Goal: Information Seeking & Learning: Compare options

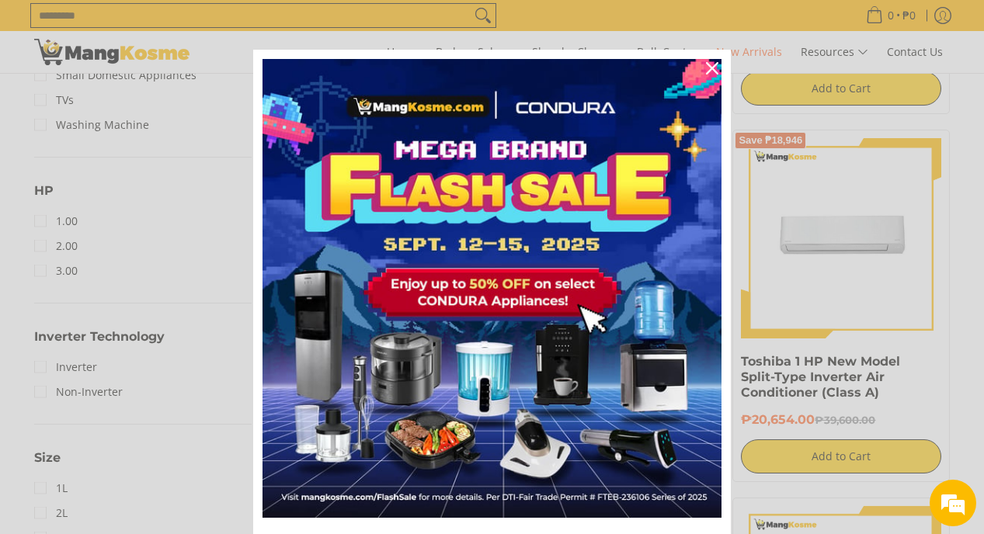
scroll to position [945, 0]
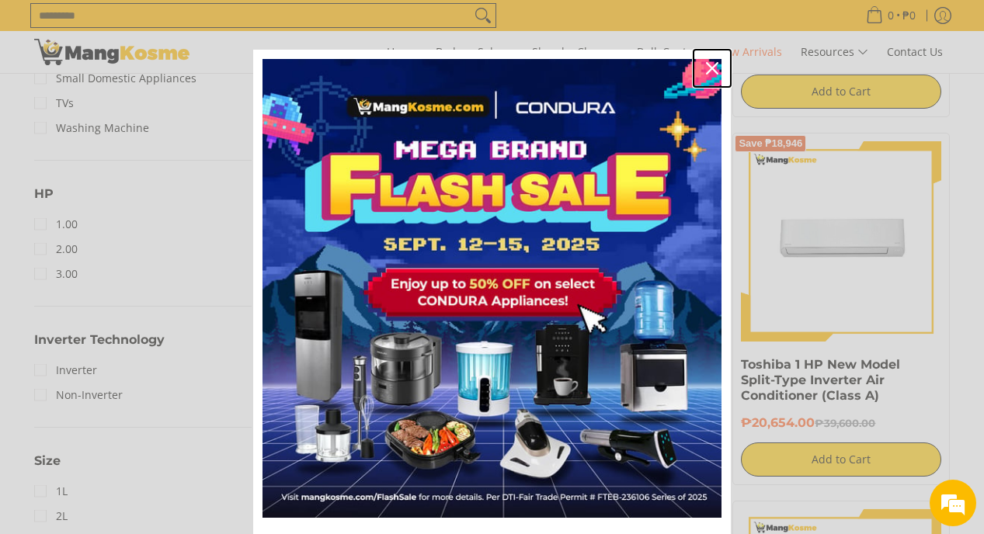
click at [706, 71] on icon "close icon" at bounding box center [712, 68] width 12 height 12
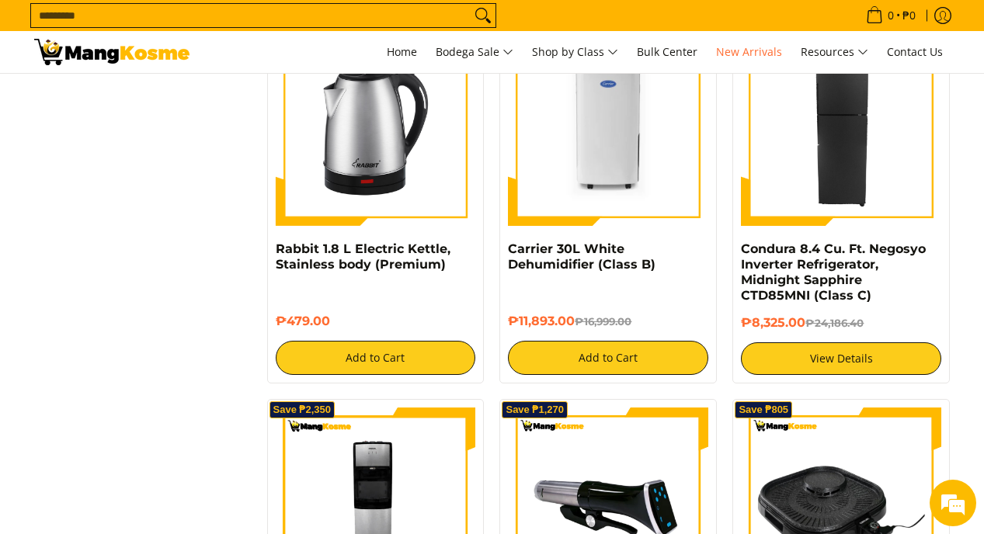
scroll to position [2534, 0]
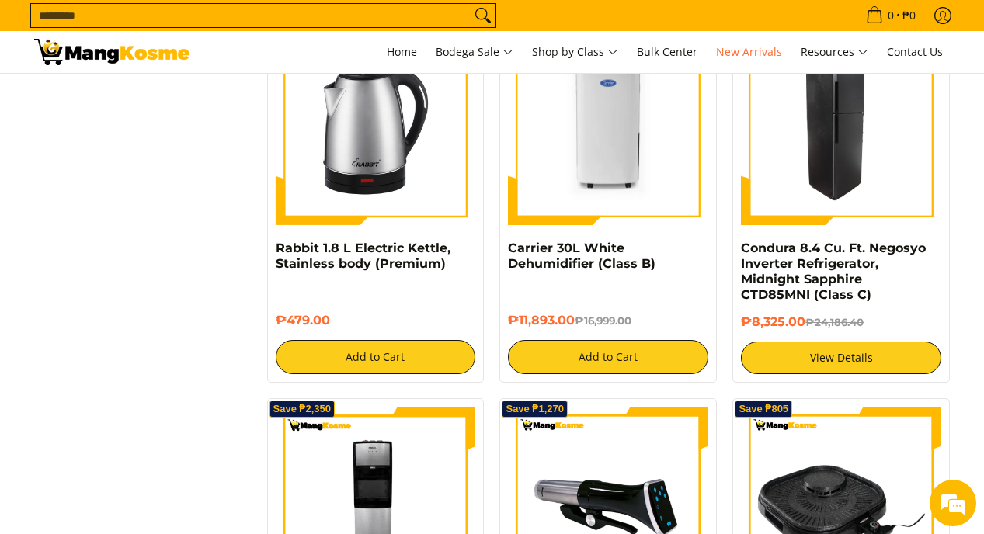
click at [827, 164] on img at bounding box center [841, 125] width 200 height 200
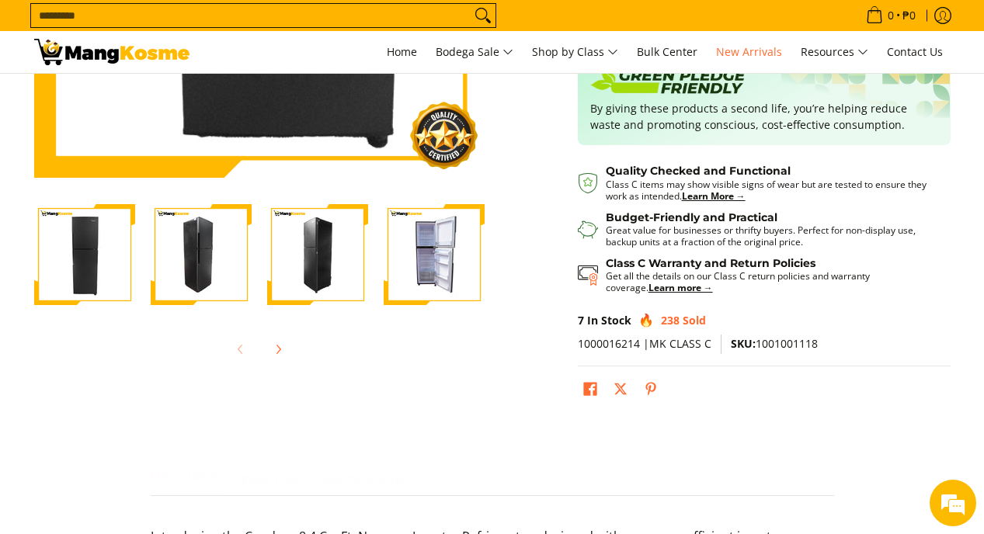
scroll to position [432, 0]
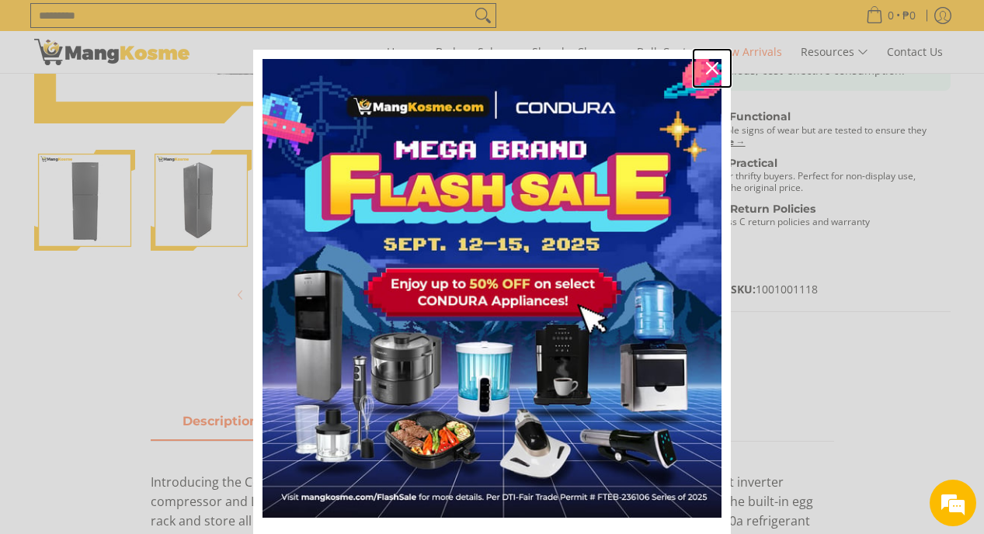
click at [708, 66] on icon "close icon" at bounding box center [712, 68] width 12 height 12
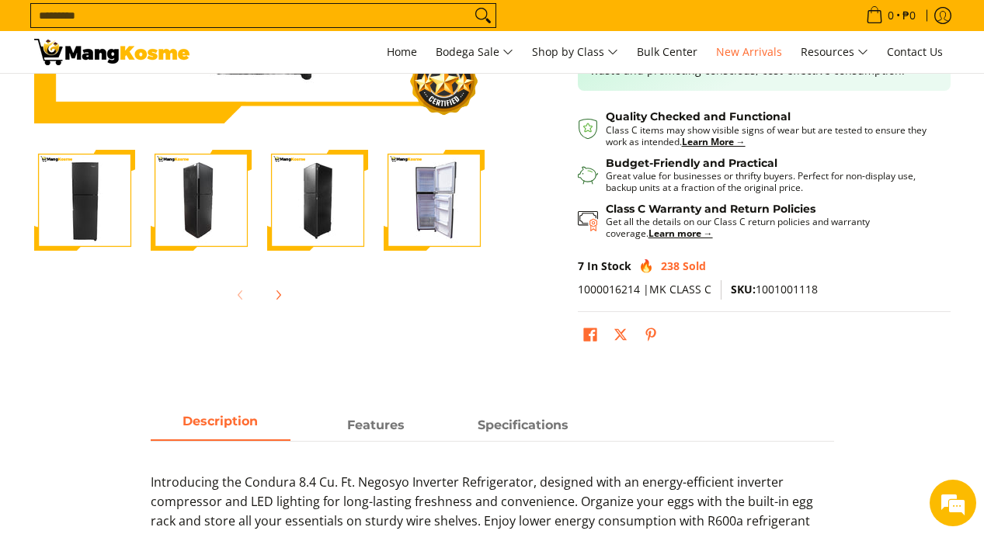
click at [450, 179] on img "Condura 8.4 Cu. Ft. Negosyo Inverter Refrigerator, Midnight Sapphire CTD85MNI (…" at bounding box center [434, 200] width 101 height 101
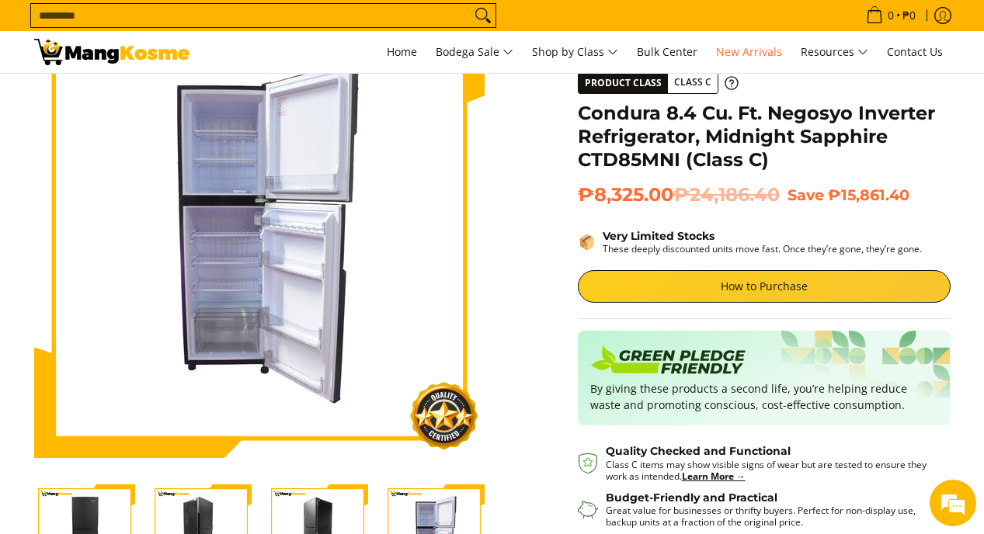
scroll to position [128, 0]
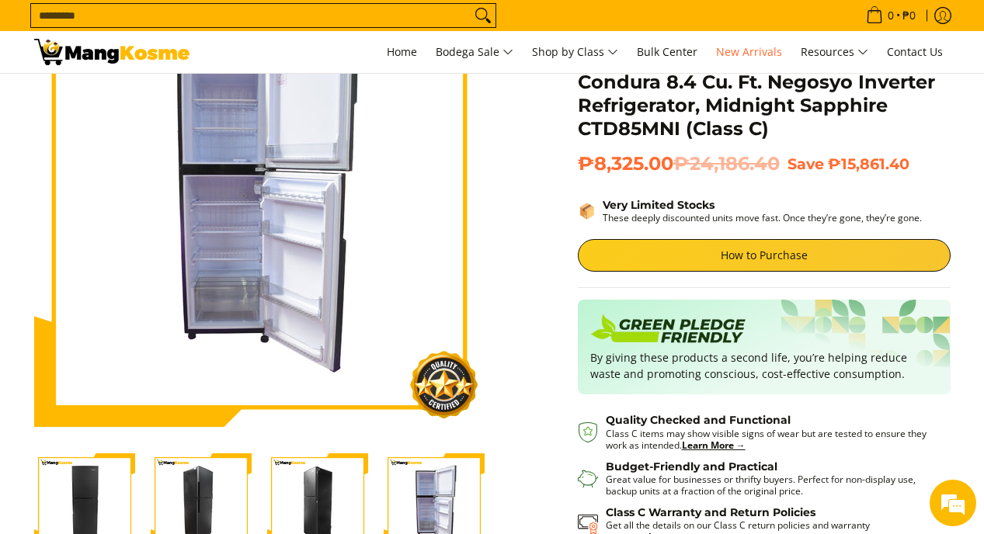
click at [203, 492] on img "Condura 8.4 Cu. Ft. Negosyo Inverter Refrigerator, Midnight Sapphire CTD85MNI (…" at bounding box center [201, 504] width 101 height 101
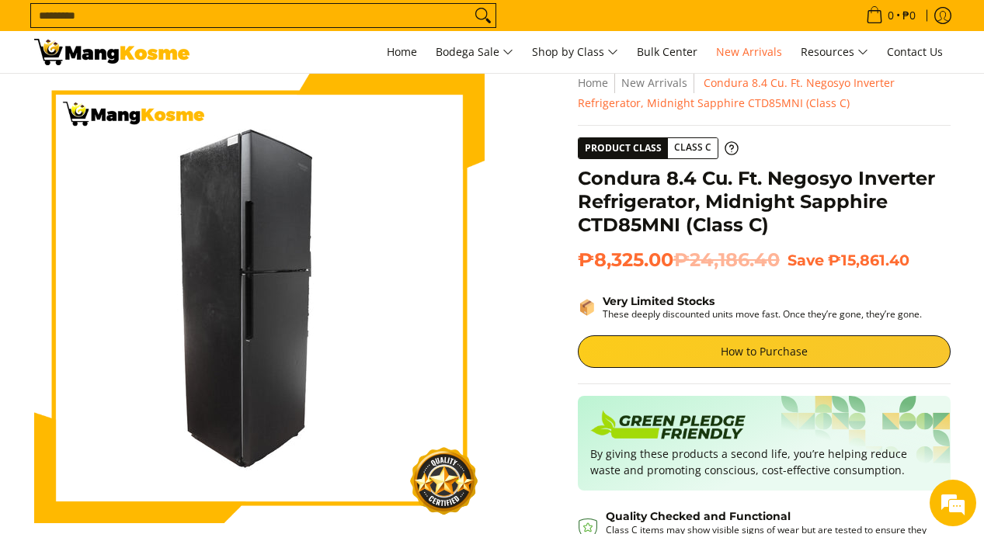
scroll to position [31, 0]
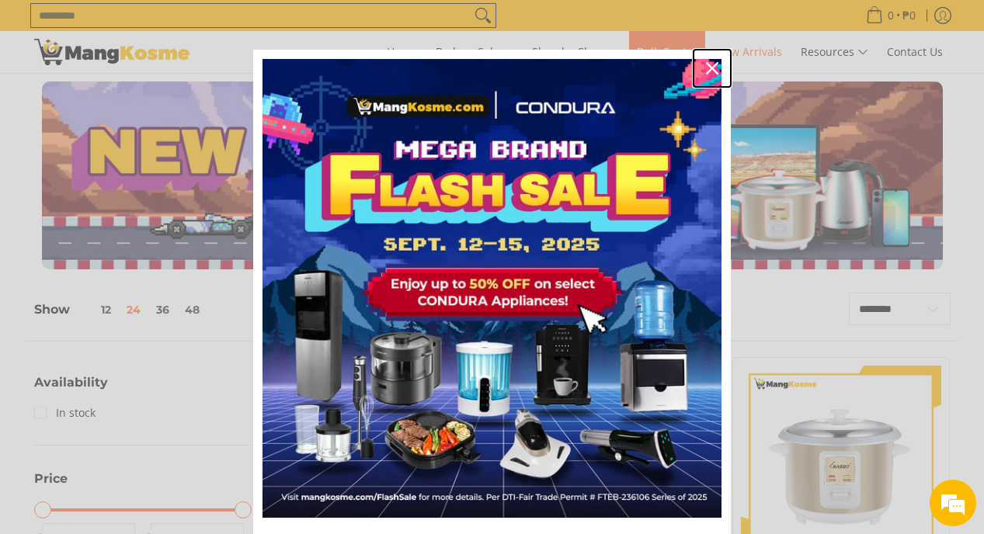
click at [706, 69] on icon "close icon" at bounding box center [712, 68] width 12 height 12
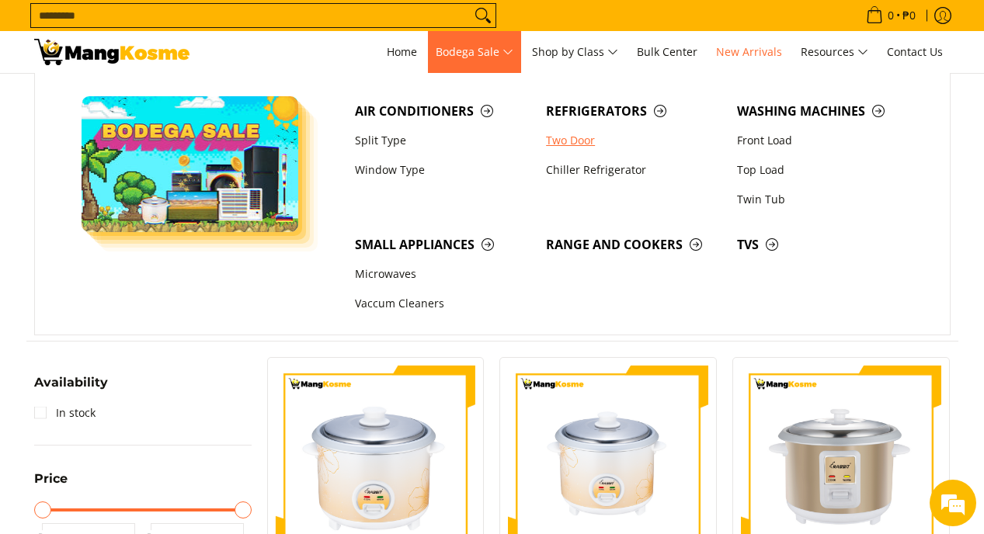
click at [588, 139] on link "Two Door" at bounding box center [633, 141] width 191 height 30
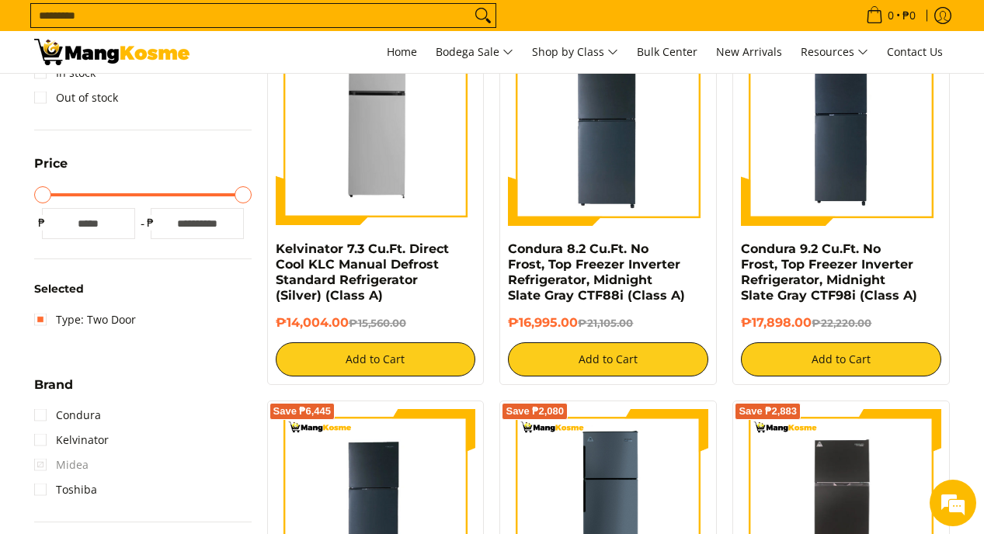
scroll to position [323, 0]
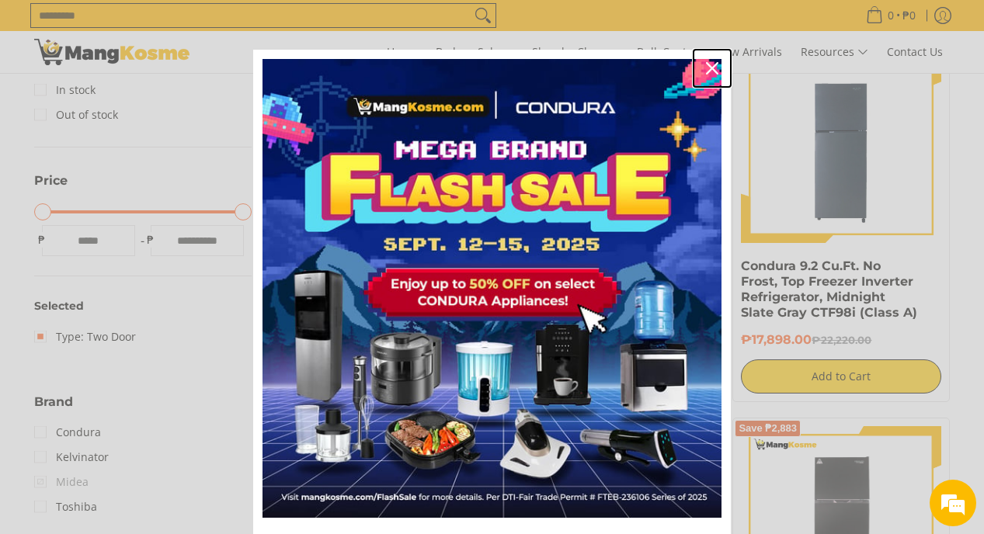
click at [709, 69] on icon "close icon" at bounding box center [712, 68] width 12 height 12
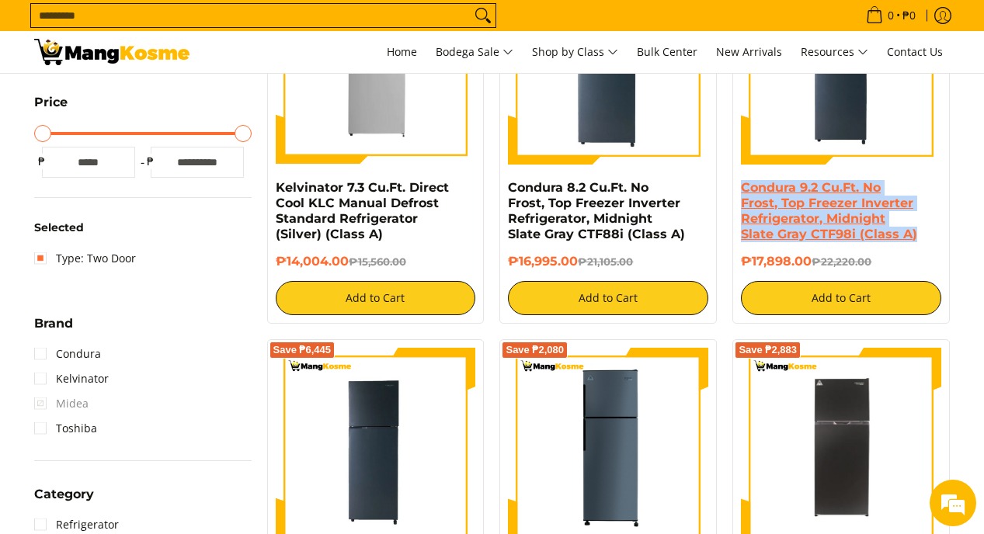
scroll to position [0, 0]
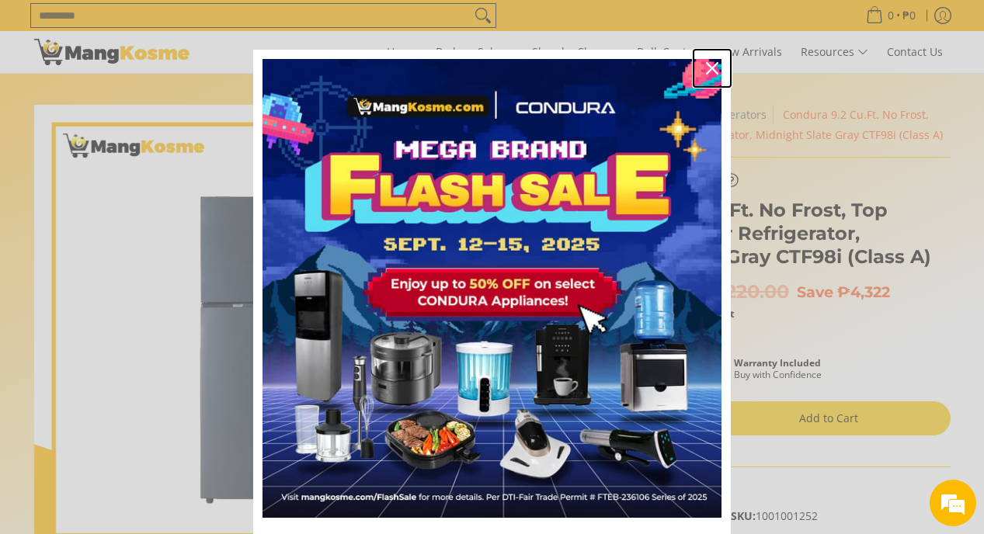
click at [709, 64] on icon "close icon" at bounding box center [712, 68] width 12 height 12
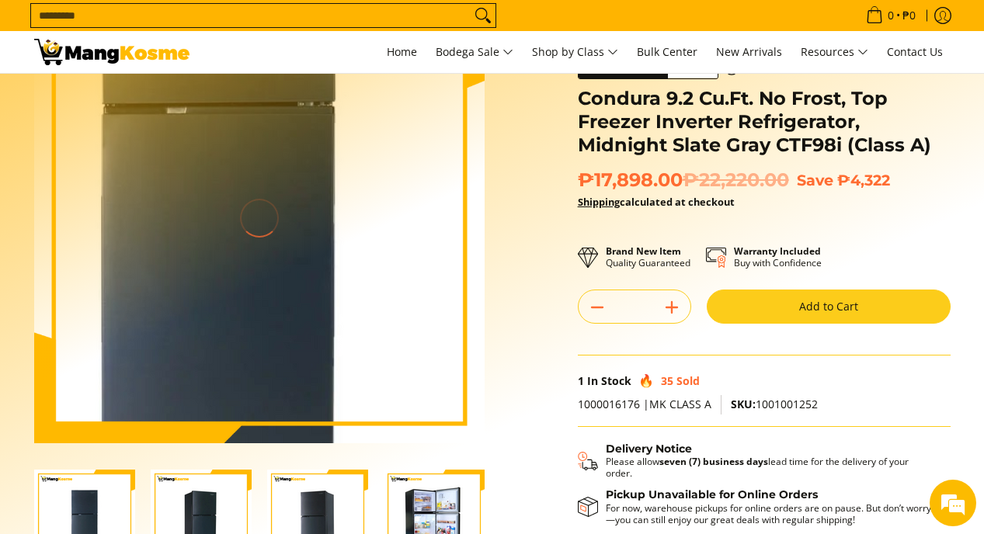
scroll to position [119, 0]
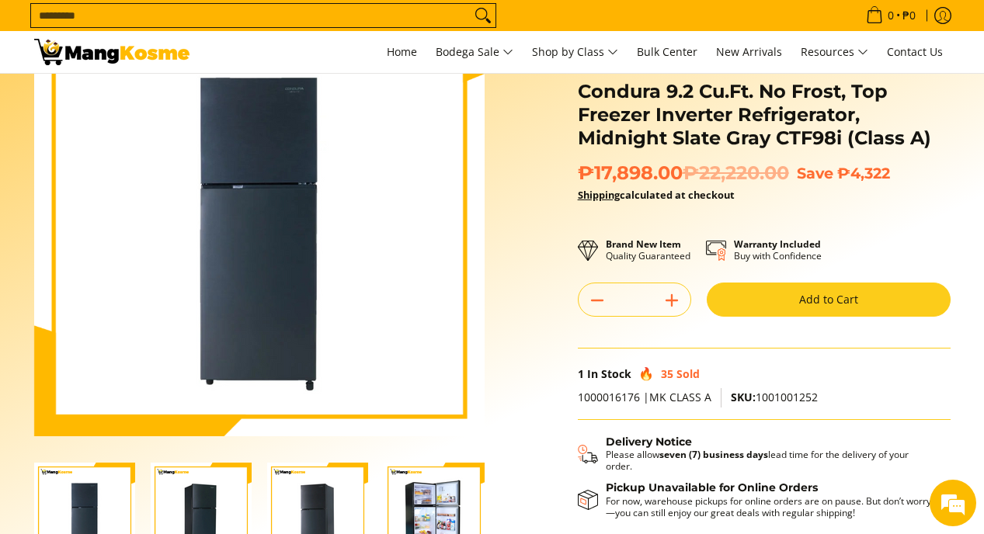
click at [430, 492] on img "Condura 9.2 Cu.Ft. No Frost, Top Freezer Inverter Refrigerator, Midnight Slate …" at bounding box center [434, 513] width 101 height 101
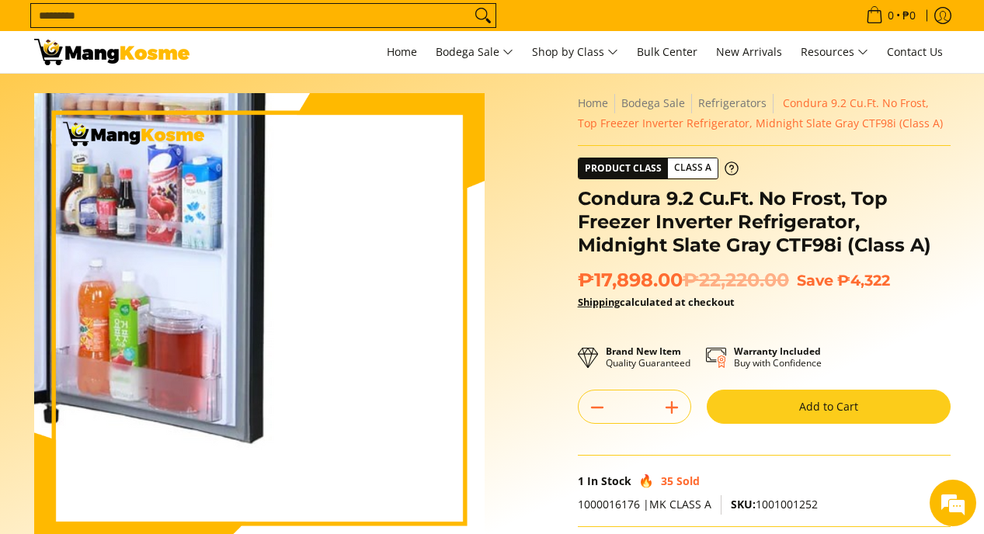
scroll to position [9, 0]
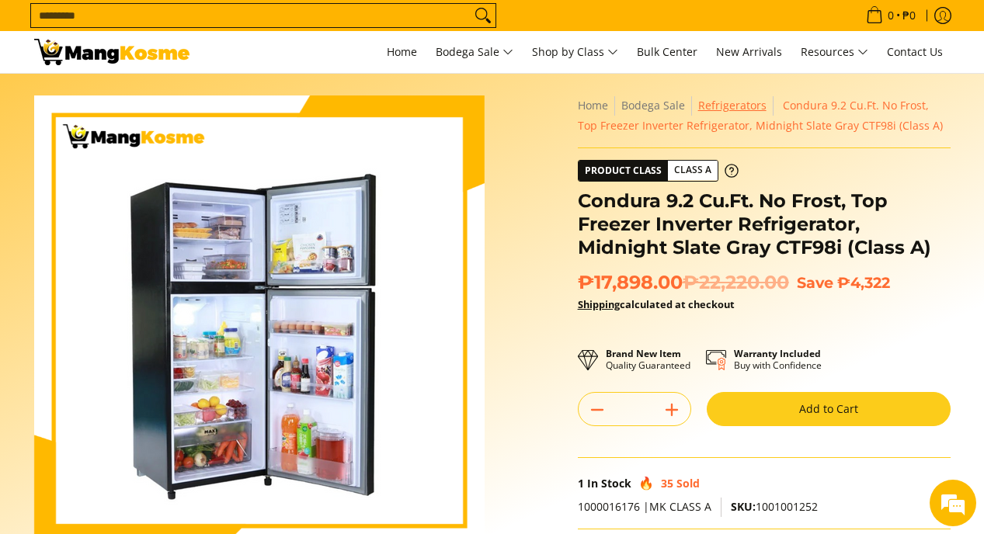
click at [730, 106] on link "Refrigerators" at bounding box center [732, 105] width 68 height 15
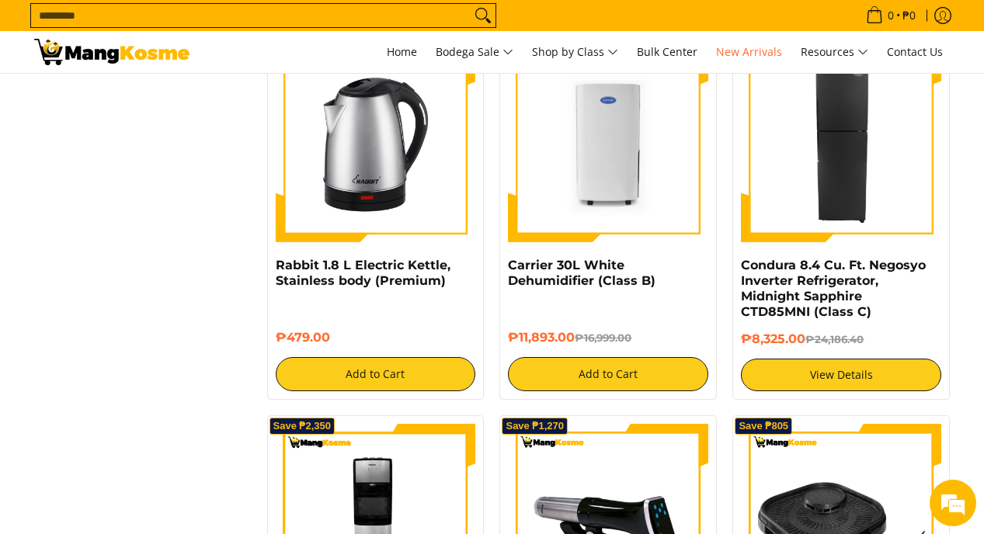
scroll to position [2495, 0]
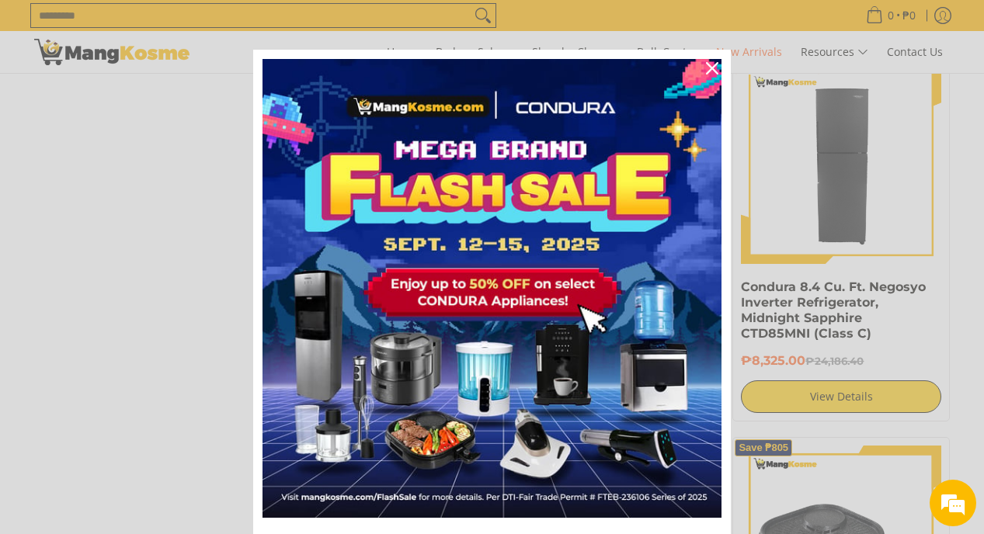
click at [824, 184] on div "Marketing offer form" at bounding box center [492, 267] width 984 height 534
click at [824, 308] on div "Marketing offer form" at bounding box center [492, 267] width 984 height 534
click at [710, 62] on icon "close icon" at bounding box center [712, 68] width 12 height 12
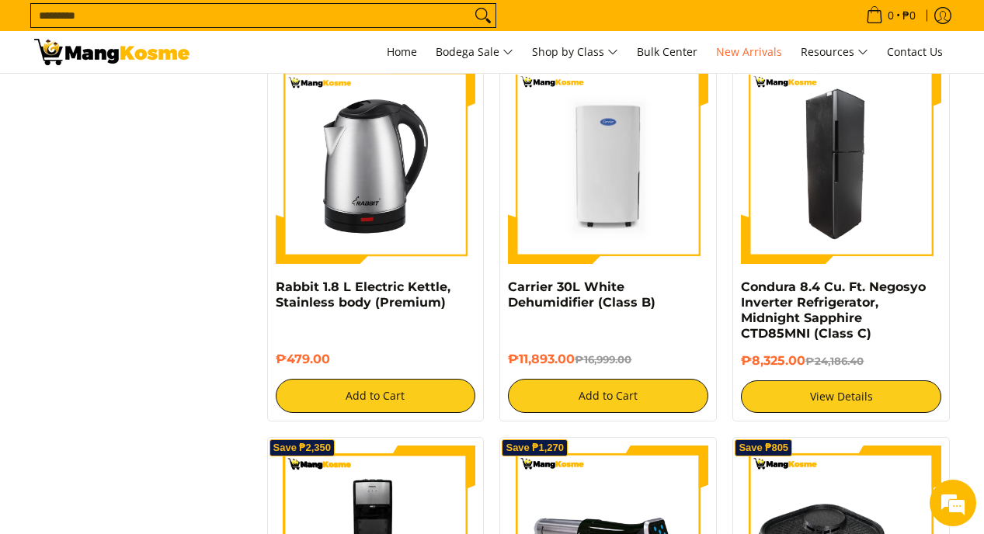
click at [846, 155] on img at bounding box center [841, 164] width 200 height 200
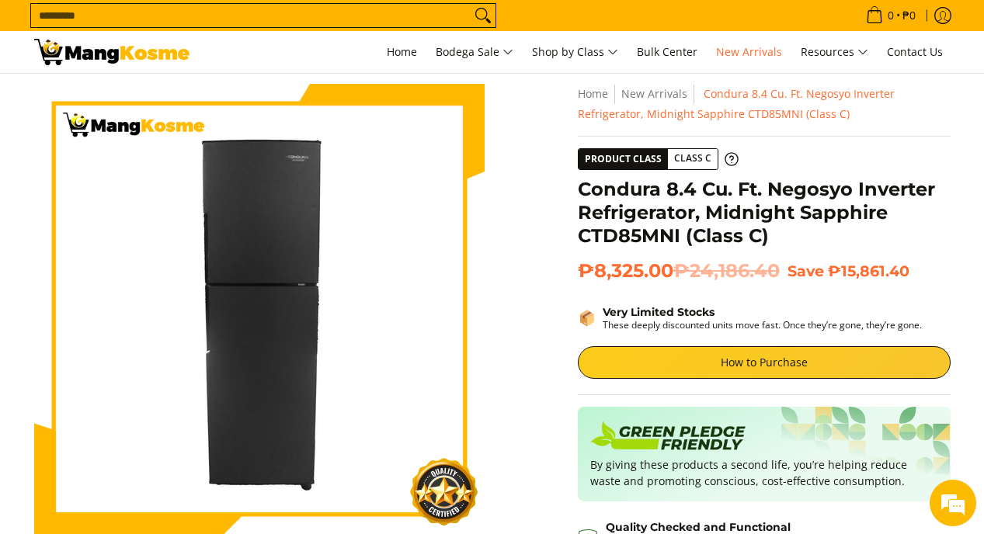
scroll to position [44, 0]
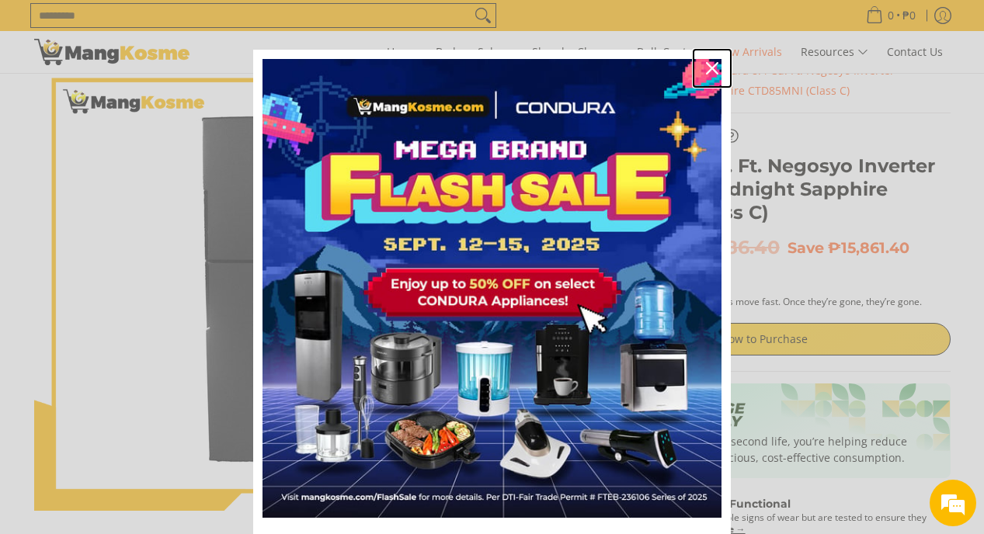
click at [706, 71] on icon "close icon" at bounding box center [712, 68] width 12 height 12
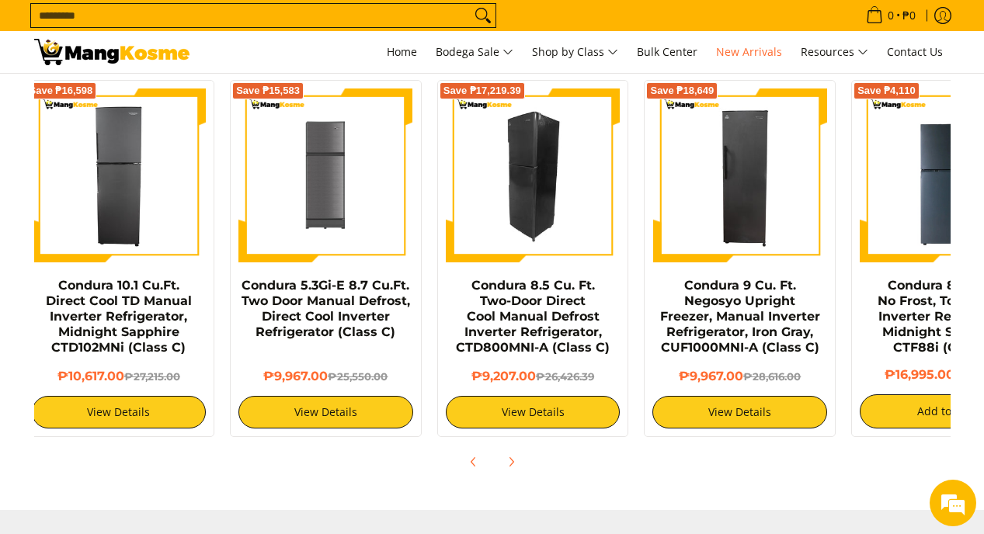
scroll to position [0, 0]
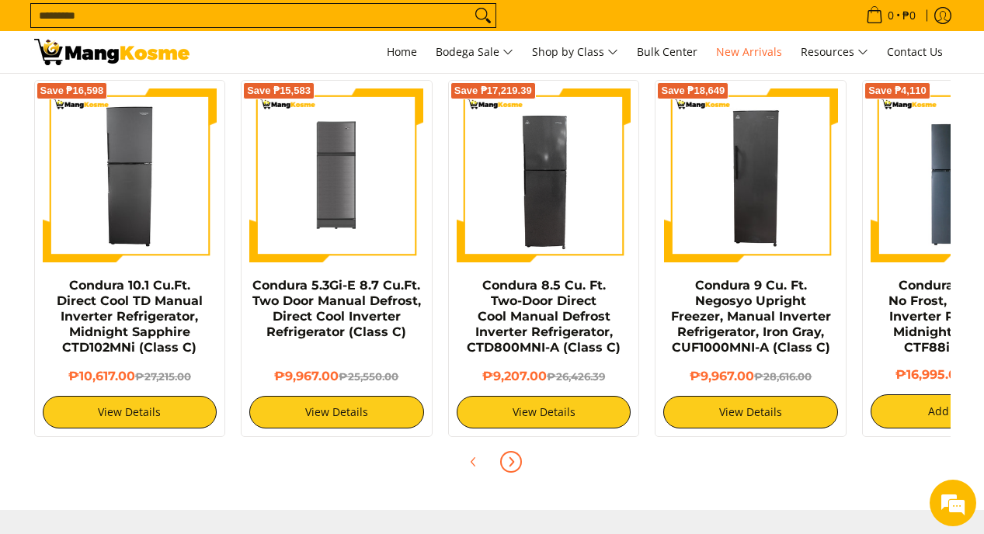
click at [517, 461] on span "Next" at bounding box center [511, 462] width 19 height 19
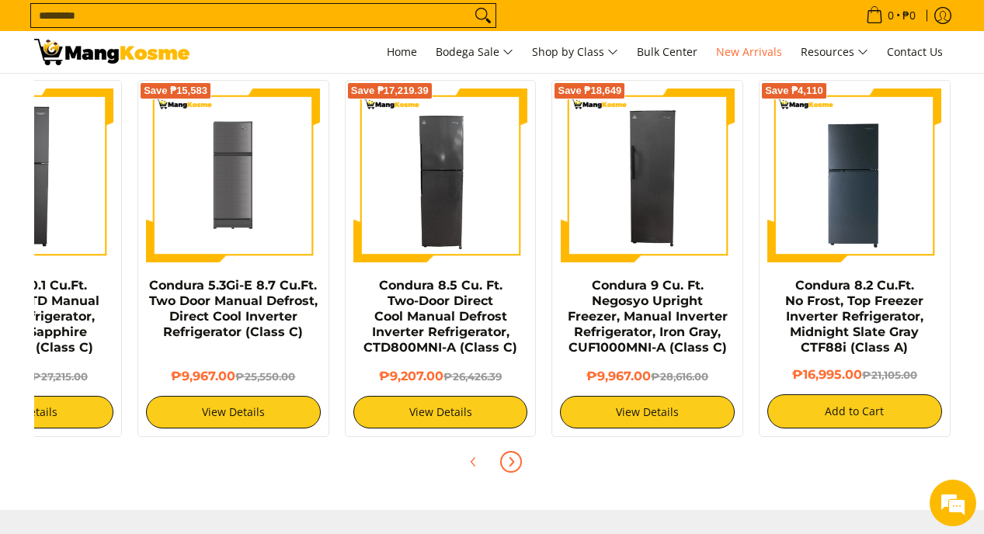
scroll to position [0, 103]
click at [517, 461] on span "Next" at bounding box center [511, 462] width 19 height 19
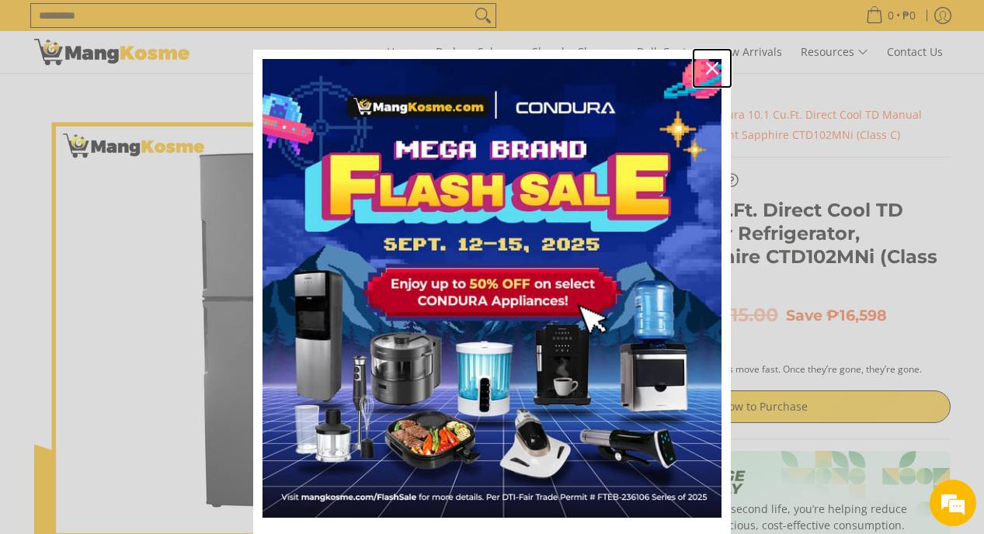
click at [708, 64] on icon "close icon" at bounding box center [712, 68] width 12 height 12
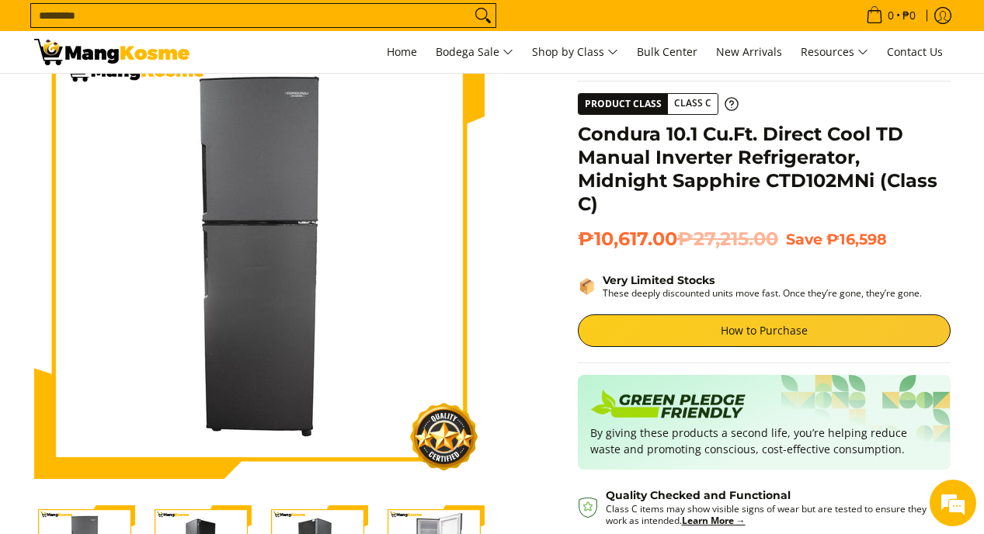
scroll to position [100, 0]
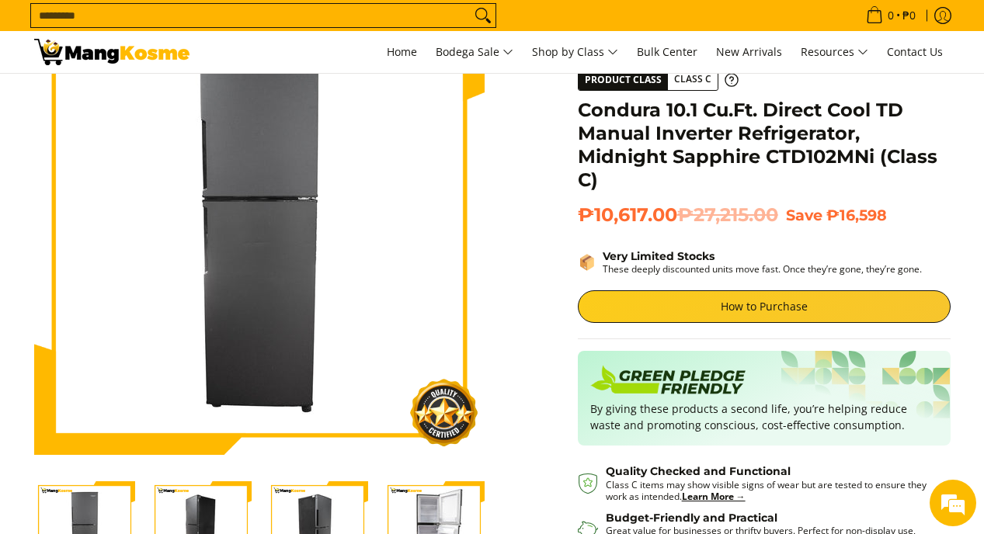
click at [193, 506] on img "Condura 10.1 Cu.Ft. Direct Cool TD Manual Inverter Refrigerator, Midnight Sapph…" at bounding box center [201, 532] width 101 height 101
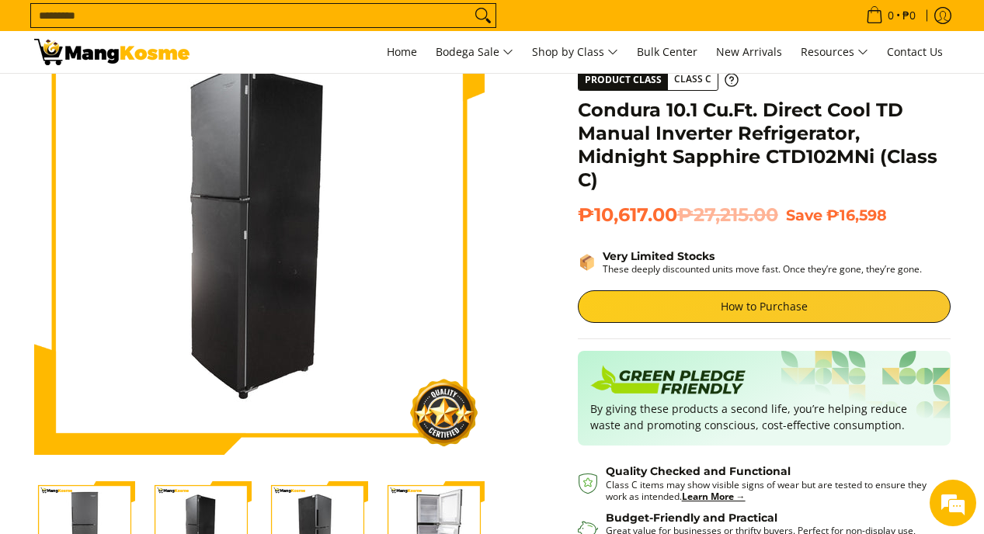
click at [429, 506] on img "Condura 10.1 Cu.Ft. Direct Cool TD Manual Inverter Refrigerator, Midnight Sapph…" at bounding box center [434, 532] width 101 height 101
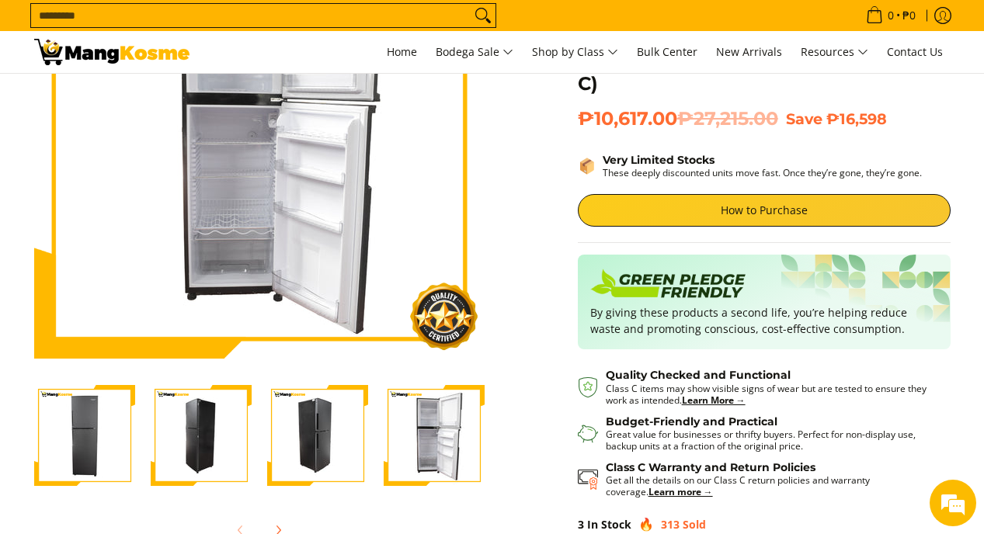
scroll to position [0, 0]
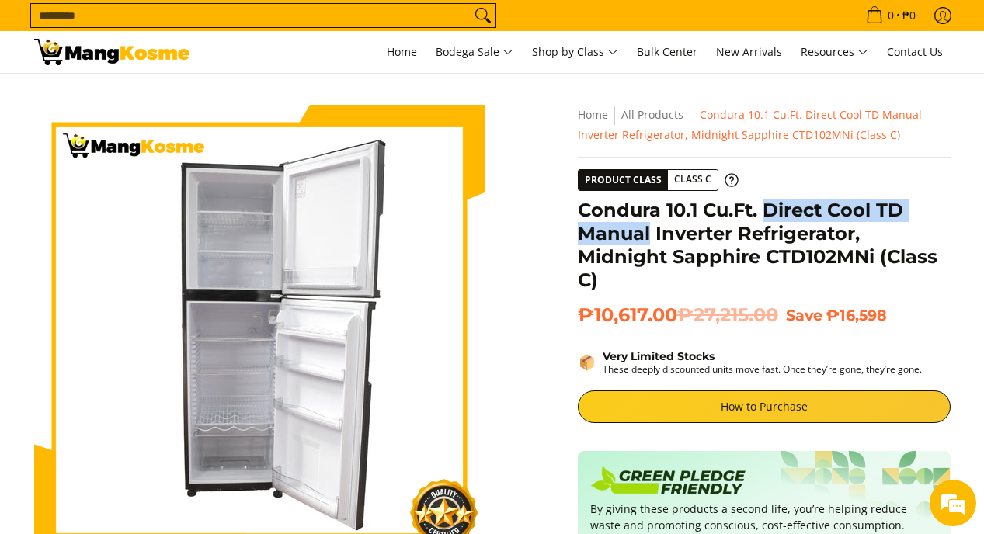
drag, startPoint x: 767, startPoint y: 210, endPoint x: 650, endPoint y: 236, distance: 119.5
click at [650, 236] on h1 "Condura 10.1 Cu.Ft. Direct Cool TD Manual Inverter Refrigerator, Midnight Sapph…" at bounding box center [764, 245] width 373 height 93
copy h1 "Direct Cool TD Manual"
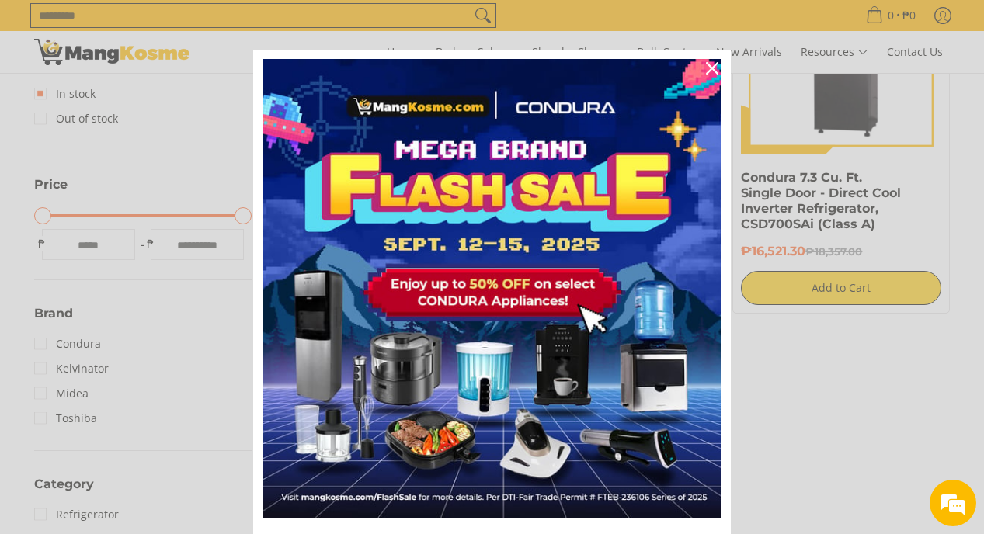
scroll to position [435, 0]
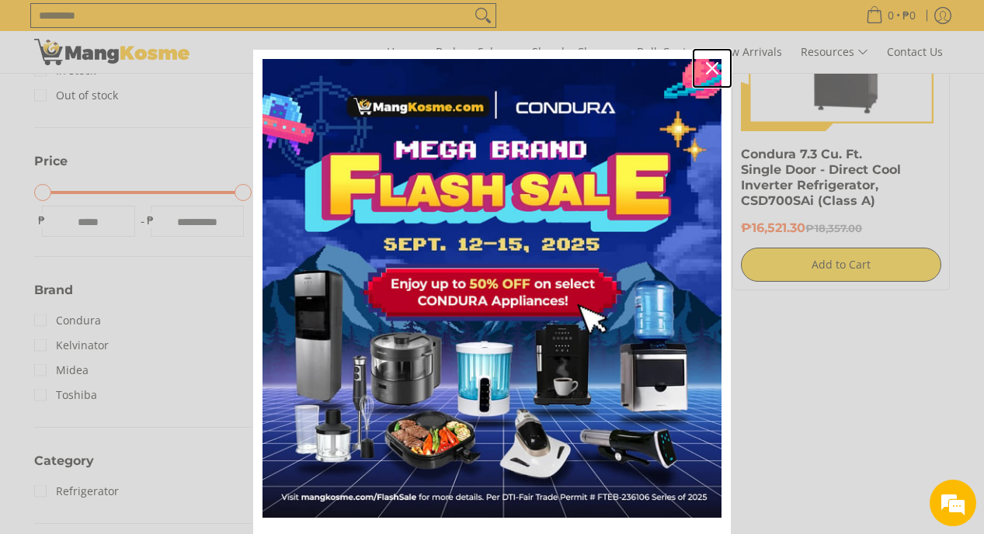
click at [708, 65] on icon "close icon" at bounding box center [712, 68] width 12 height 12
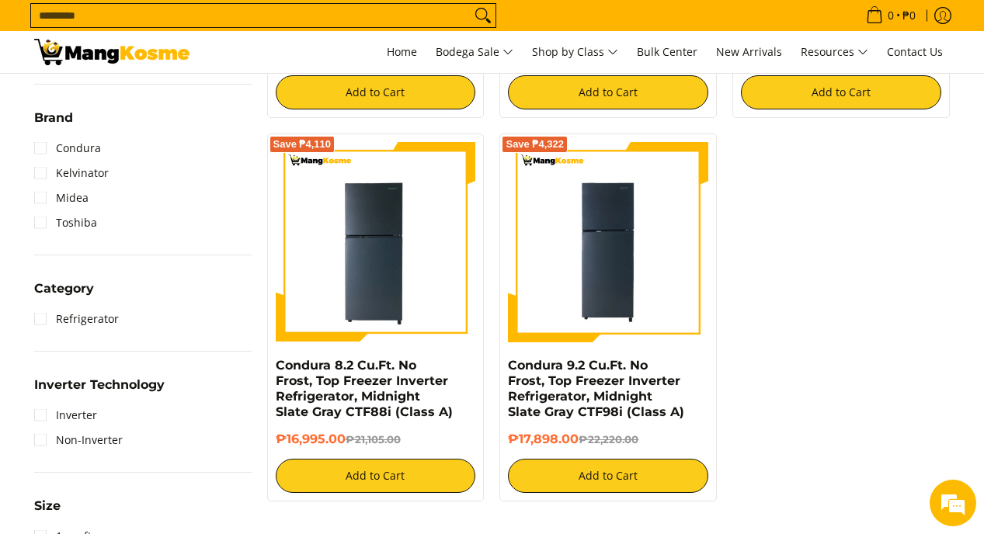
scroll to position [623, 0]
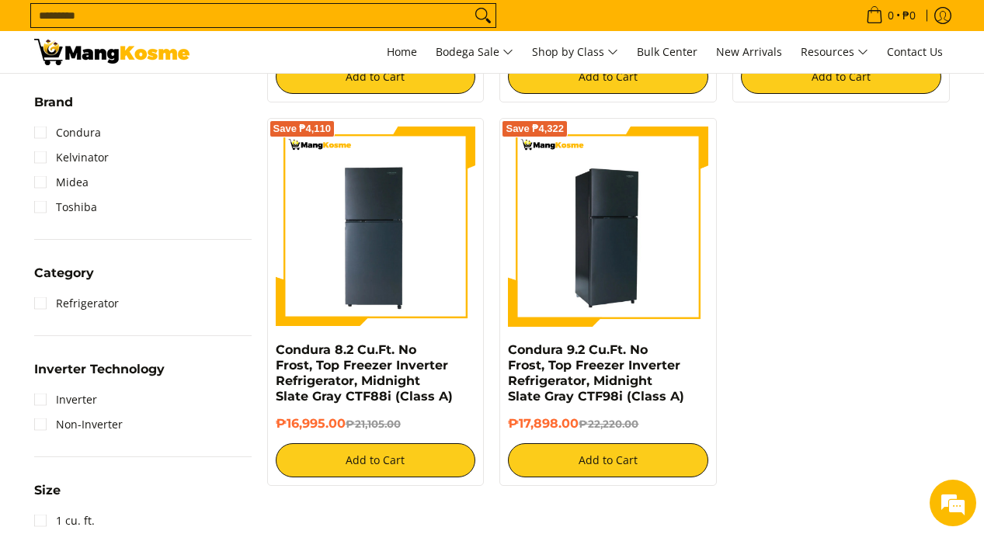
click at [543, 167] on img at bounding box center [608, 227] width 200 height 200
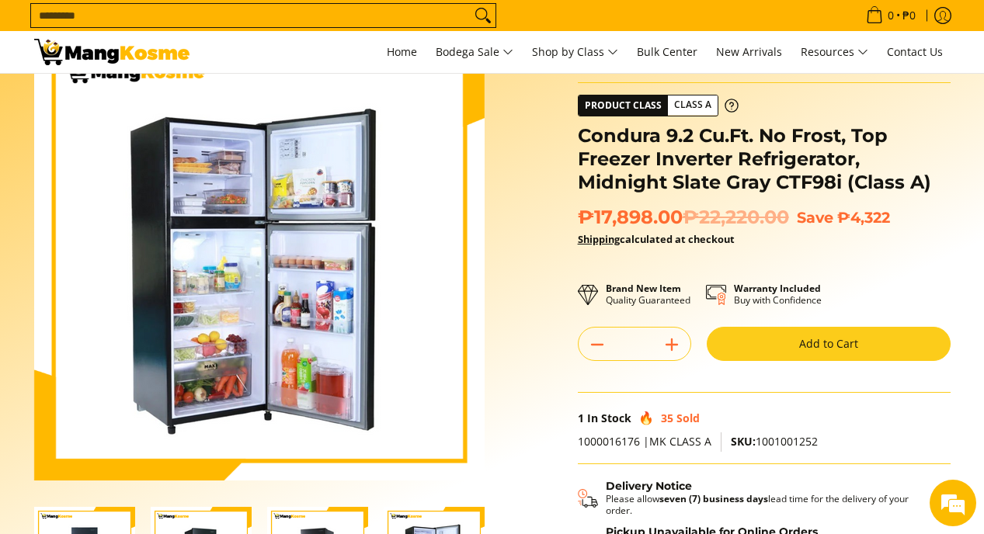
scroll to position [58, 0]
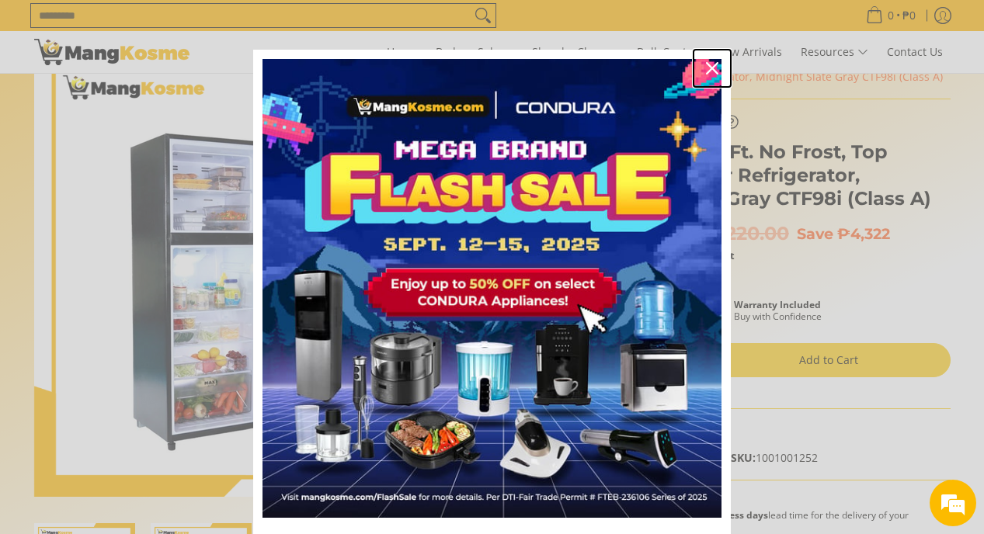
drag, startPoint x: 710, startPoint y: 65, endPoint x: 42, endPoint y: 39, distance: 668.5
click at [710, 65] on icon "close icon" at bounding box center [712, 68] width 12 height 12
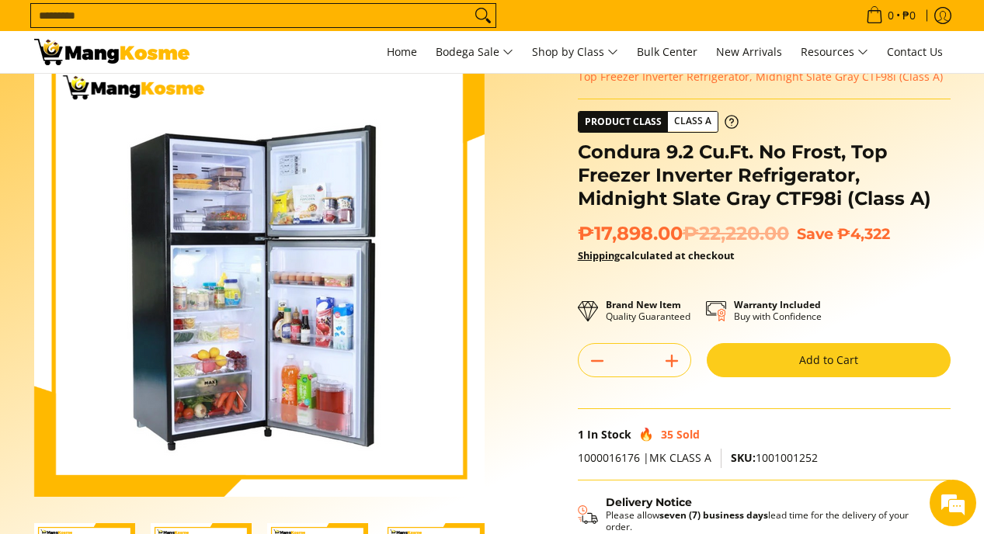
scroll to position [0, 0]
